Goal: Find contact information: Find contact information

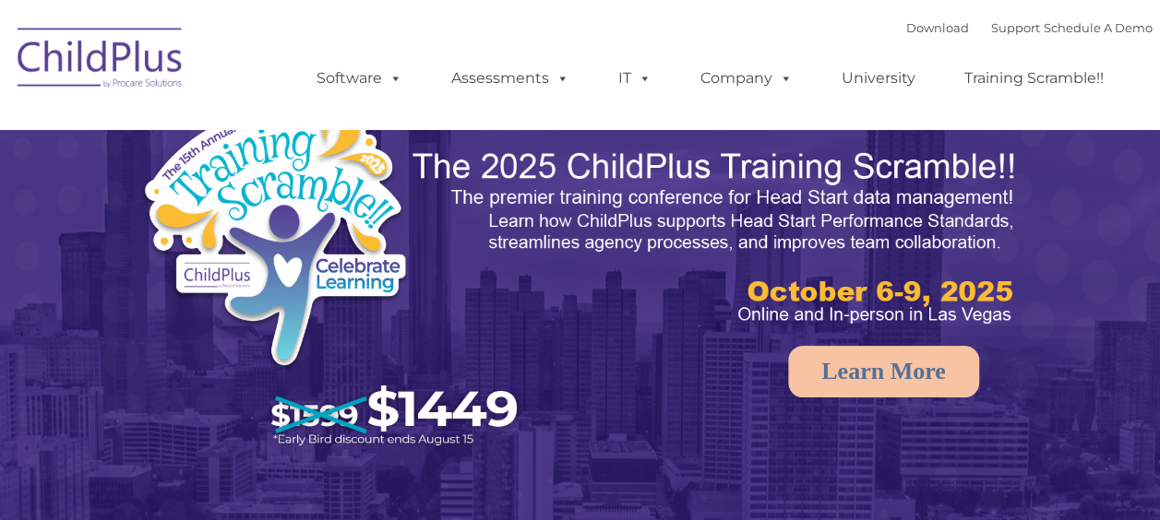
select select "MEDIUM"
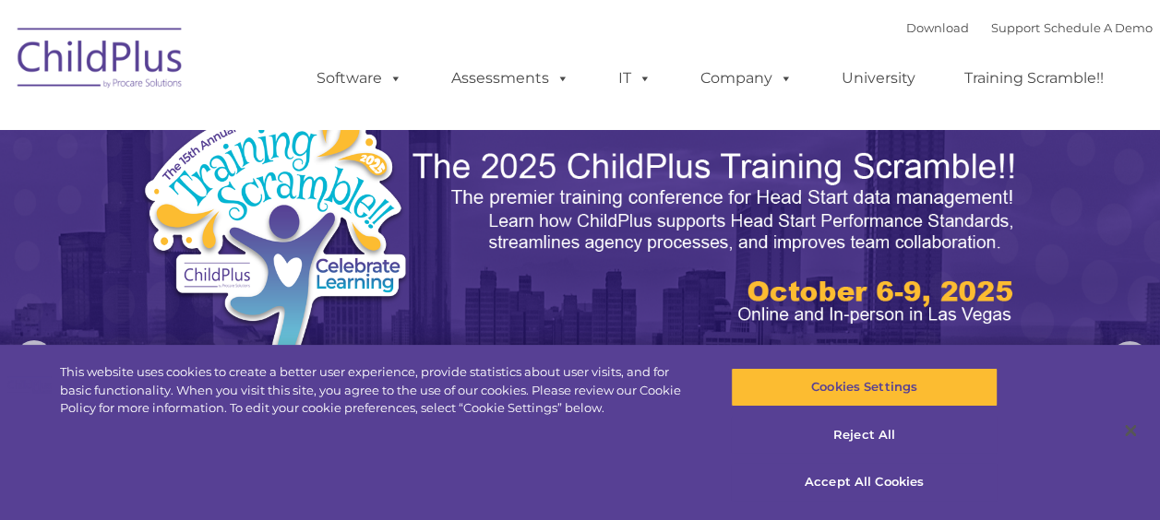
click at [520, 35] on div "Download Support | Schedule A Demo  MENU MENU Software ChildPlus: The original…" at bounding box center [716, 64] width 873 height 101
select select "MEDIUM"
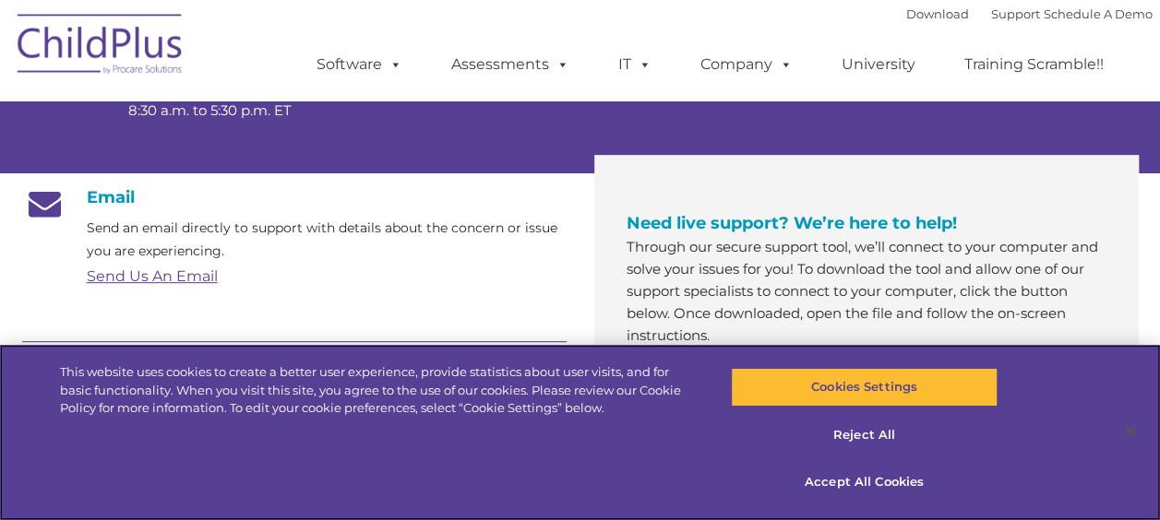
scroll to position [265, 0]
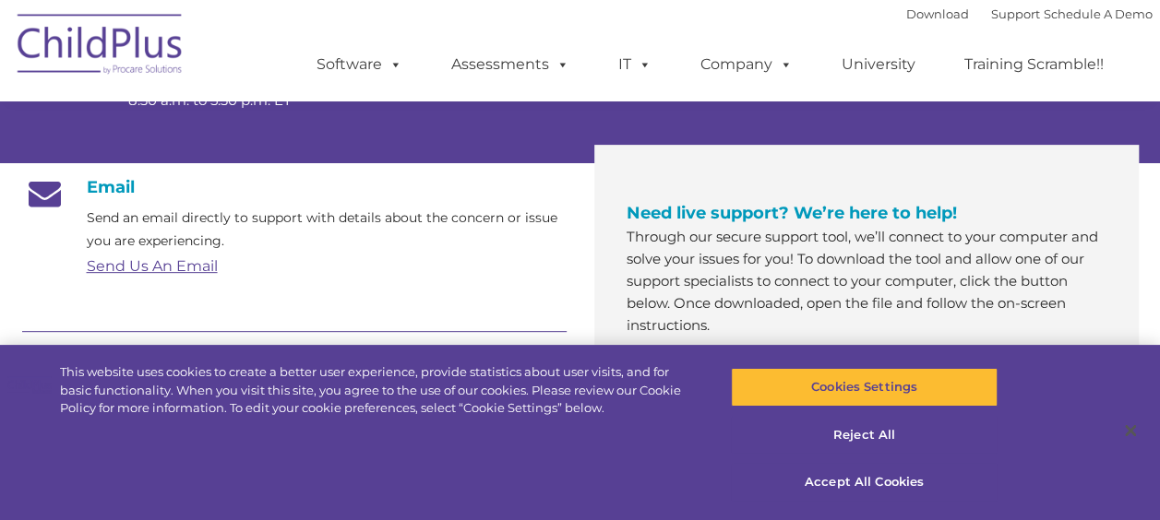
click at [139, 270] on link "Send Us An Email" at bounding box center [152, 266] width 131 height 18
